Goal: Check status: Check status

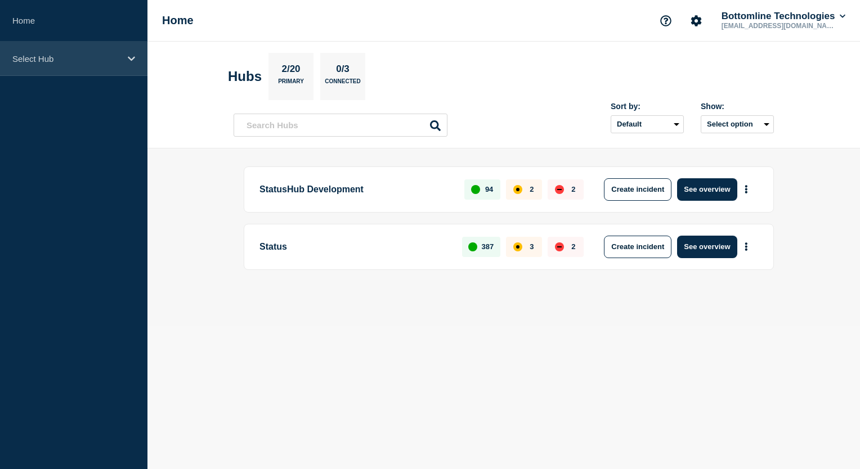
click at [122, 64] on div "Select Hub" at bounding box center [73, 59] width 147 height 34
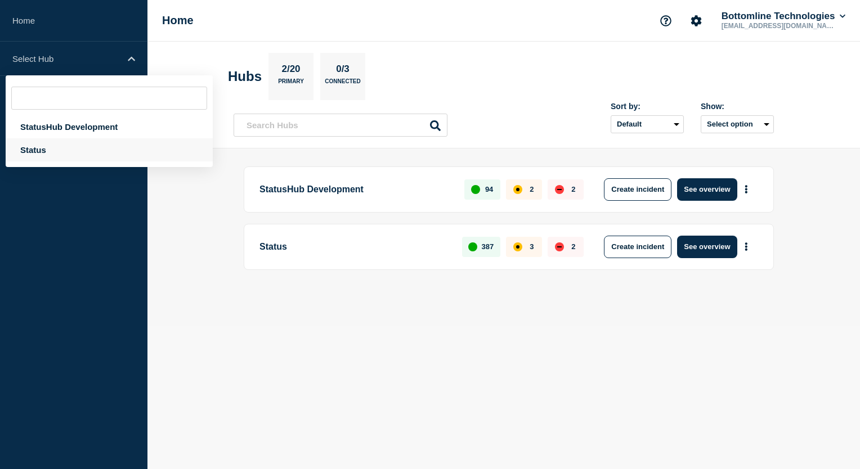
click at [90, 154] on div "Status" at bounding box center [109, 149] width 207 height 23
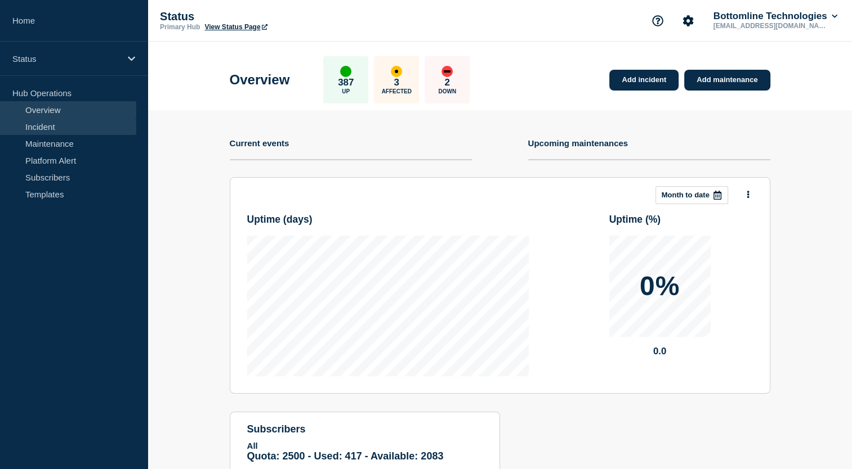
click at [111, 130] on link "Incident" at bounding box center [68, 126] width 136 height 17
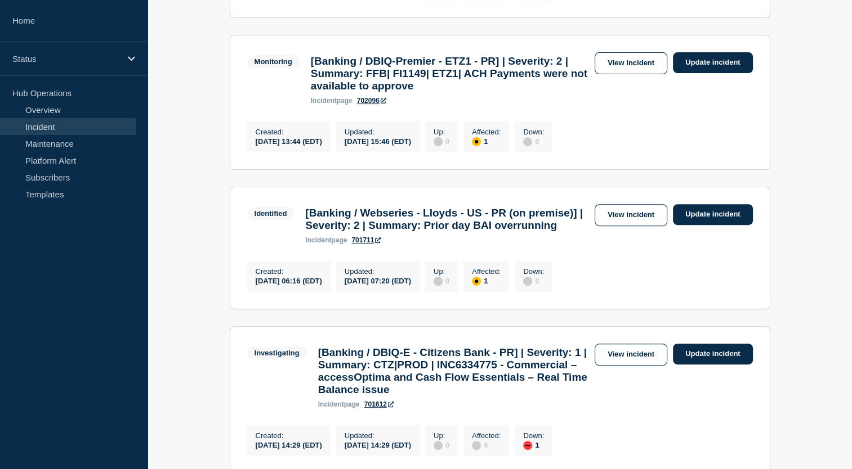
scroll to position [225, 0]
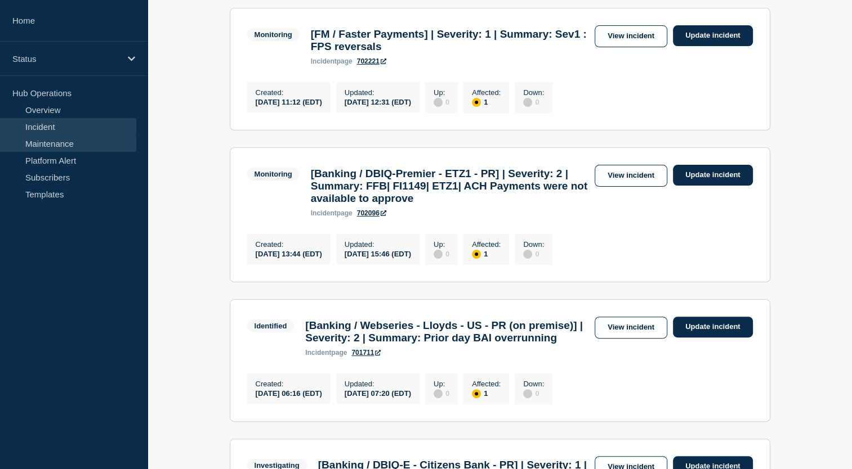
click at [95, 146] on link "Maintenance" at bounding box center [68, 143] width 136 height 17
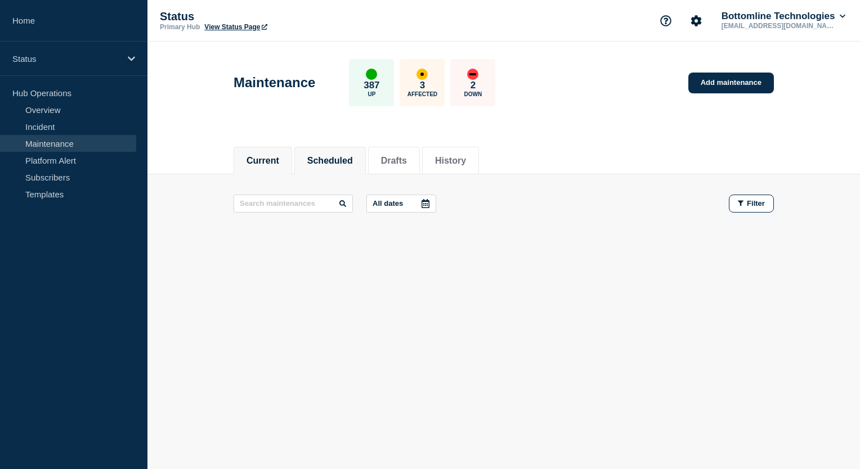
click at [335, 156] on button "Scheduled" at bounding box center [330, 161] width 46 height 10
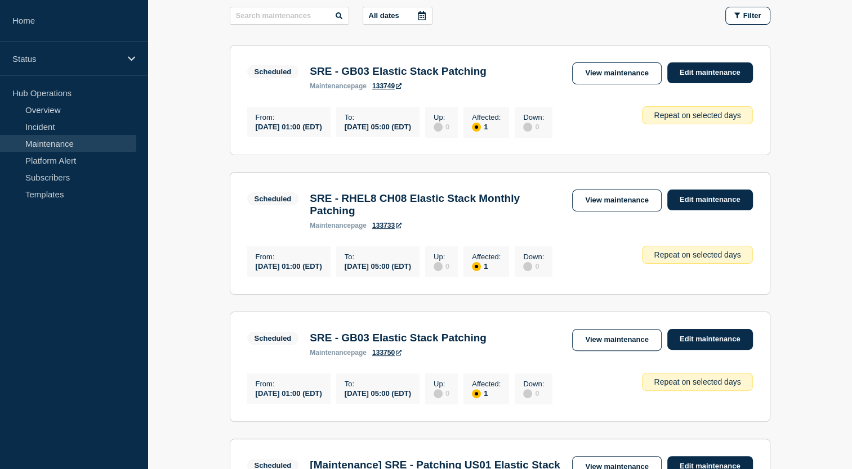
scroll to position [169, 0]
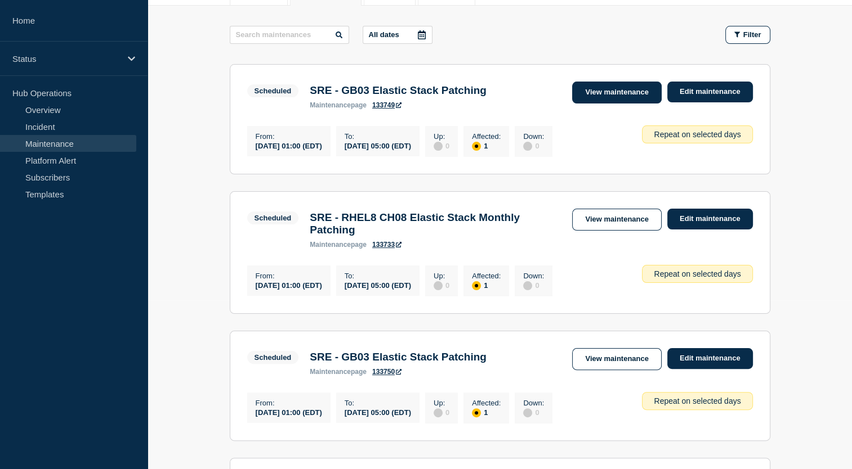
click at [598, 95] on link "View maintenance" at bounding box center [616, 93] width 89 height 22
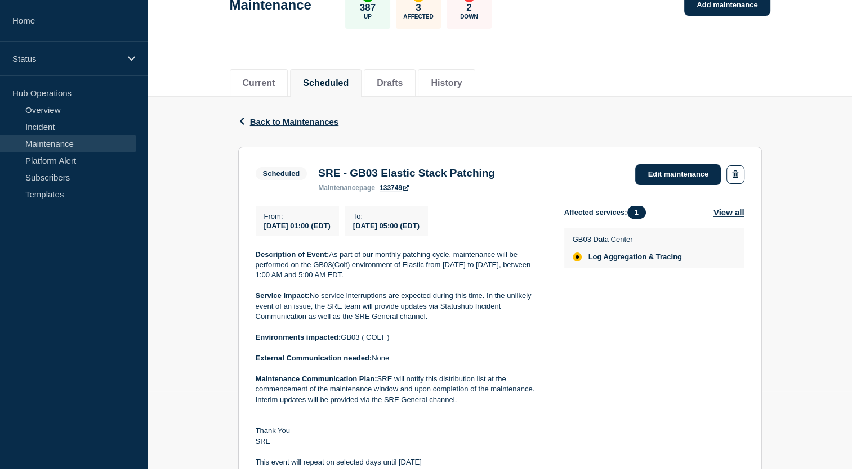
scroll to position [18, 0]
